Goal: Task Accomplishment & Management: Complete application form

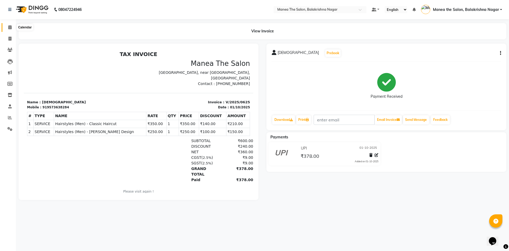
click at [9, 28] on icon at bounding box center [9, 27] width 3 height 4
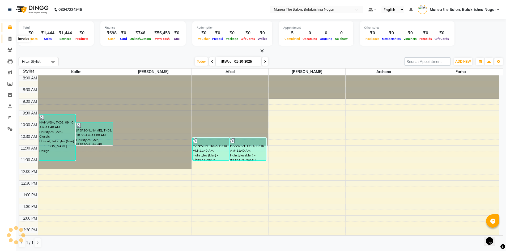
click at [10, 37] on icon at bounding box center [9, 39] width 3 height 4
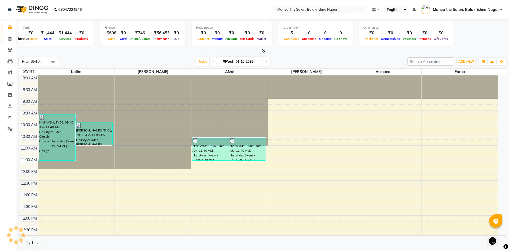
select select "service"
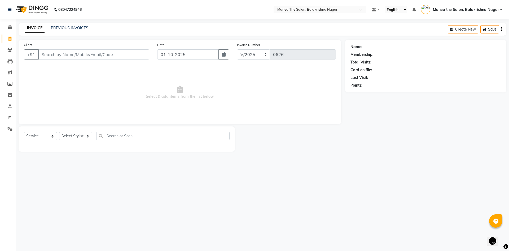
click at [95, 53] on input "Client" at bounding box center [93, 54] width 111 height 10
type input "6281074635"
click at [136, 51] on button "Add Client" at bounding box center [135, 54] width 27 height 10
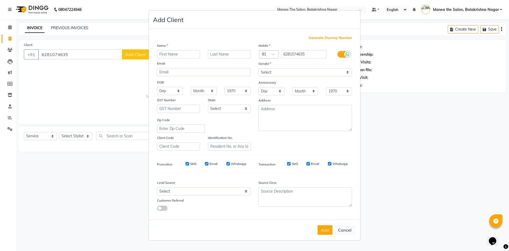
click at [169, 52] on input "text" at bounding box center [178, 54] width 43 height 8
type input "[PERSON_NAME]"
click at [327, 228] on button "Add" at bounding box center [325, 230] width 15 height 10
click at [294, 74] on select "Select [DEMOGRAPHIC_DATA] [DEMOGRAPHIC_DATA] Other Prefer Not To Say" at bounding box center [306, 72] width 94 height 8
select select "[DEMOGRAPHIC_DATA]"
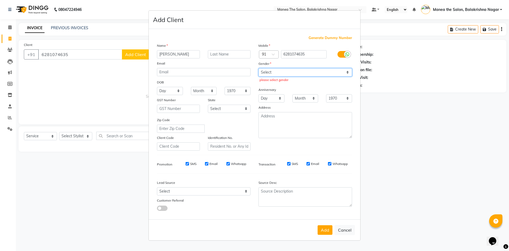
click at [259, 68] on select "Select [DEMOGRAPHIC_DATA] [DEMOGRAPHIC_DATA] Other Prefer Not To Say" at bounding box center [306, 72] width 94 height 8
drag, startPoint x: 326, startPoint y: 231, endPoint x: 323, endPoint y: 230, distance: 2.7
click at [325, 231] on button "Add" at bounding box center [325, 230] width 15 height 10
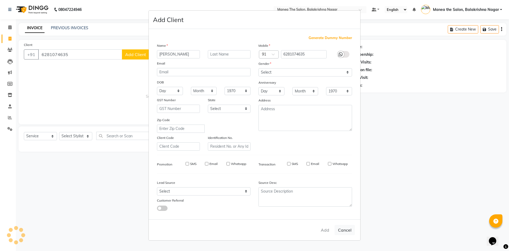
select select
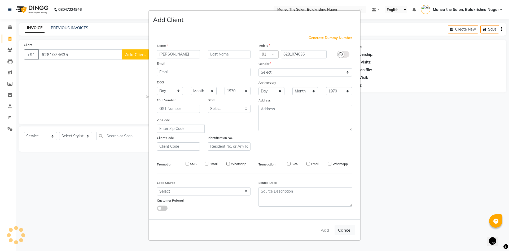
select select
checkbox input "false"
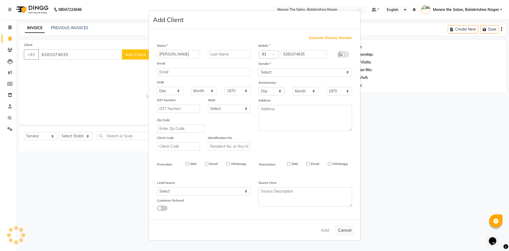
checkbox input "false"
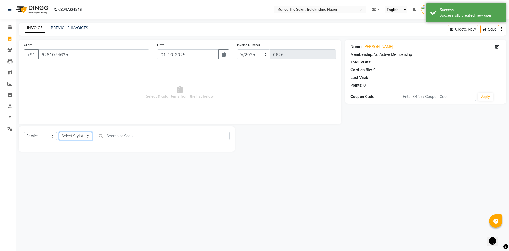
click at [73, 134] on select "Select Stylist [PERSON_NAME] [PERSON_NAME] [PERSON_NAME]" at bounding box center [75, 136] width 33 height 8
select select "77553"
click at [59, 132] on select "Select Stylist [PERSON_NAME] [PERSON_NAME] [PERSON_NAME]" at bounding box center [75, 136] width 33 height 8
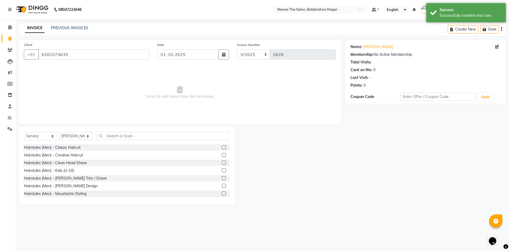
drag, startPoint x: 123, startPoint y: 131, endPoint x: 119, endPoint y: 136, distance: 6.2
click at [122, 131] on div "Select Service Product Membership Package Voucher Prepaid Gift Card Select Styl…" at bounding box center [127, 165] width 217 height 78
click at [118, 137] on input "text" at bounding box center [162, 136] width 133 height 8
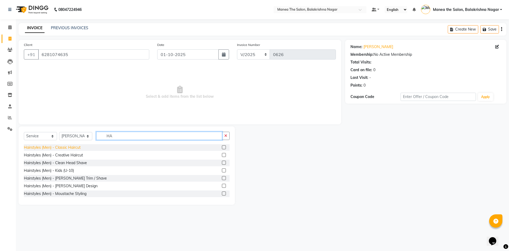
type input "HA"
drag, startPoint x: 71, startPoint y: 148, endPoint x: 71, endPoint y: 151, distance: 3.0
click at [71, 148] on div "Hairstyles (Men) - Classic Haircut" at bounding box center [52, 148] width 57 height 6
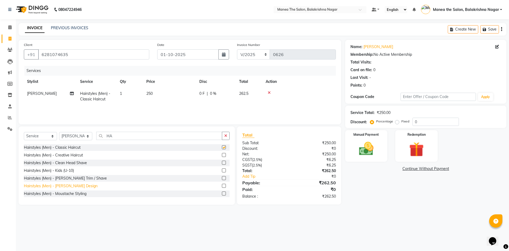
checkbox input "false"
click at [71, 185] on div "Hairstyles (Men) - [PERSON_NAME] Design" at bounding box center [61, 186] width 74 height 6
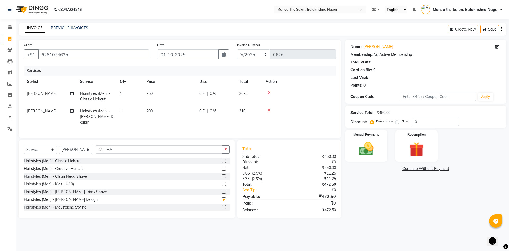
checkbox input "false"
click at [148, 93] on span "250" at bounding box center [149, 93] width 6 height 5
select select "77553"
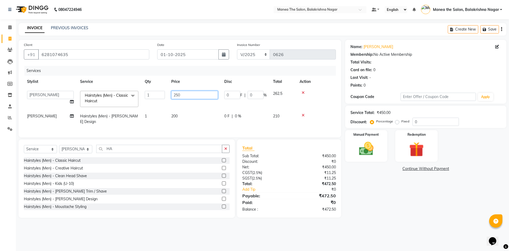
click at [176, 94] on input "250" at bounding box center [194, 95] width 47 height 8
type input "350"
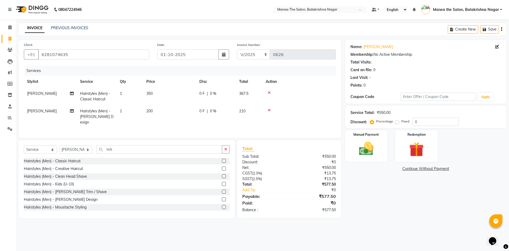
click at [177, 115] on td "200" at bounding box center [169, 116] width 53 height 23
select select "77553"
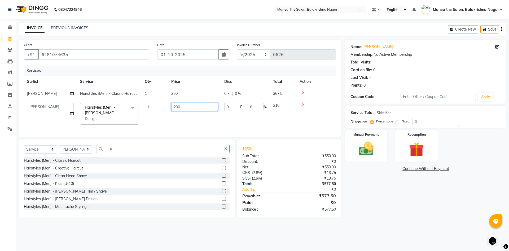
click at [178, 107] on input "200" at bounding box center [194, 107] width 47 height 8
type input "250"
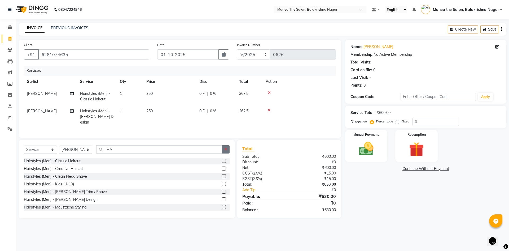
click at [227, 150] on button "button" at bounding box center [226, 149] width 8 height 8
click at [129, 149] on input "text" at bounding box center [162, 149] width 133 height 8
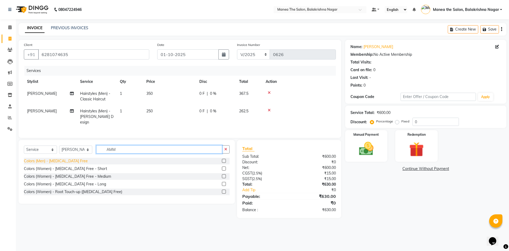
type input "AMM"
click at [72, 159] on div "Colors (Men) - [MEDICAL_DATA] Free" at bounding box center [56, 161] width 64 height 6
checkbox input "false"
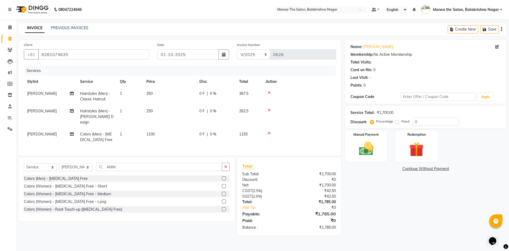
click at [149, 132] on span "1100" at bounding box center [150, 134] width 8 height 5
select select "77553"
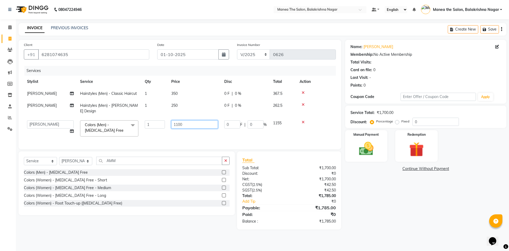
click at [178, 120] on input "1100" at bounding box center [194, 124] width 47 height 8
type input "1300"
click at [116, 74] on div "Services" at bounding box center [182, 71] width 316 height 10
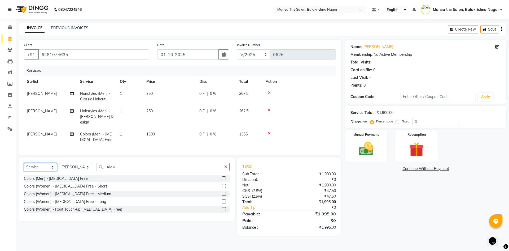
click at [39, 166] on select "Select Service Product Membership Package Voucher Prepaid Gift Card" at bounding box center [40, 167] width 33 height 8
click at [24, 163] on select "Select Service Product Membership Package Voucher Prepaid Gift Card" at bounding box center [40, 167] width 33 height 8
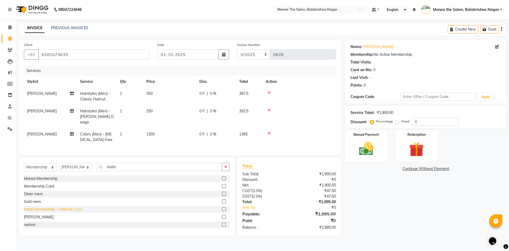
click at [57, 209] on div "Initial membership - Valid for 2 yrs" at bounding box center [53, 209] width 58 height 6
select select "select"
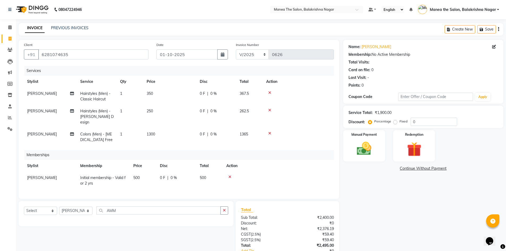
click at [135, 175] on span "500" at bounding box center [136, 177] width 6 height 5
select select "77553"
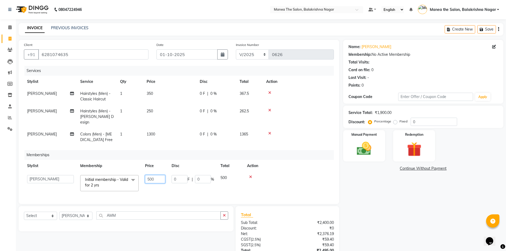
click at [149, 175] on input "500" at bounding box center [155, 179] width 20 height 8
type input "200"
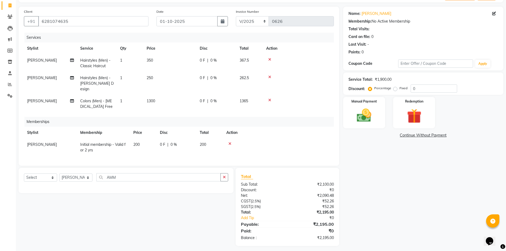
scroll to position [34, 0]
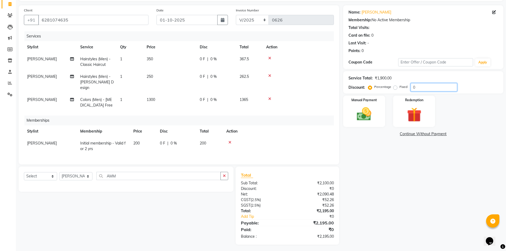
drag, startPoint x: 416, startPoint y: 84, endPoint x: 409, endPoint y: 91, distance: 9.4
click at [414, 85] on input "0" at bounding box center [433, 87] width 46 height 8
type input "40"
click at [390, 201] on div "Name: [PERSON_NAME] Membership: No Active Membership Total Visits: Card on file…" at bounding box center [425, 124] width 164 height 239
click at [368, 119] on img at bounding box center [364, 113] width 24 height 17
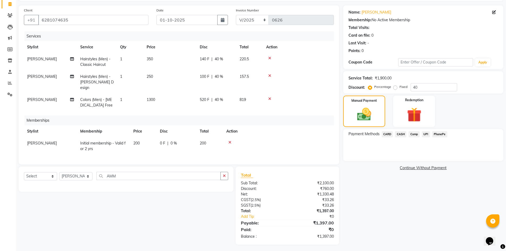
click at [425, 133] on span "UPI" at bounding box center [425, 134] width 8 height 6
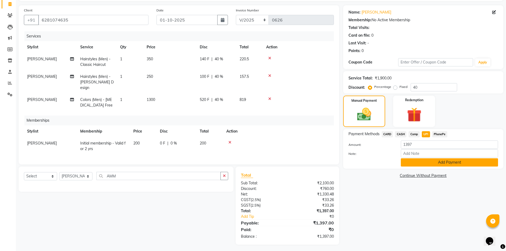
click at [416, 161] on button "Add Payment" at bounding box center [448, 162] width 97 height 8
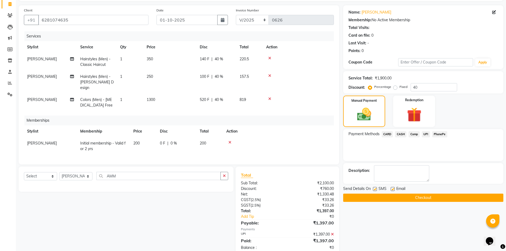
click at [401, 194] on button "Checkout" at bounding box center [423, 197] width 160 height 8
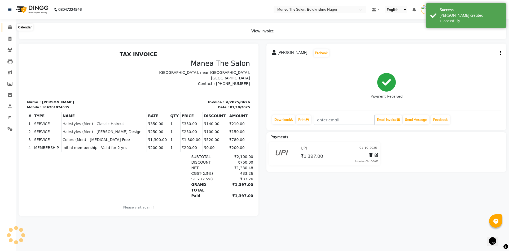
drag, startPoint x: 9, startPoint y: 25, endPoint x: 15, endPoint y: 25, distance: 5.9
click at [9, 25] on icon at bounding box center [9, 27] width 3 height 4
